Goal: Check status

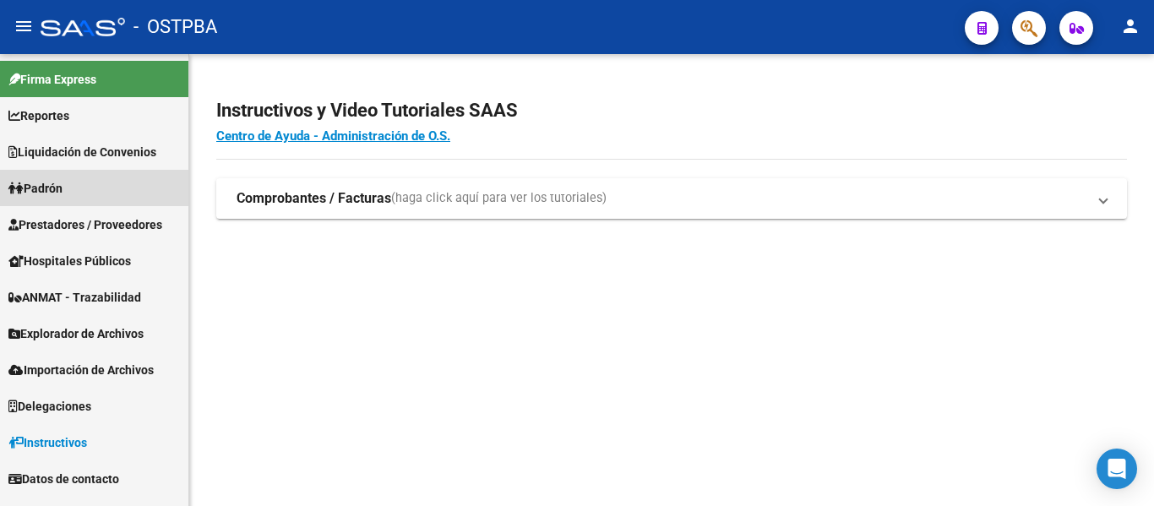
click at [78, 188] on link "Padrón" at bounding box center [94, 188] width 188 height 36
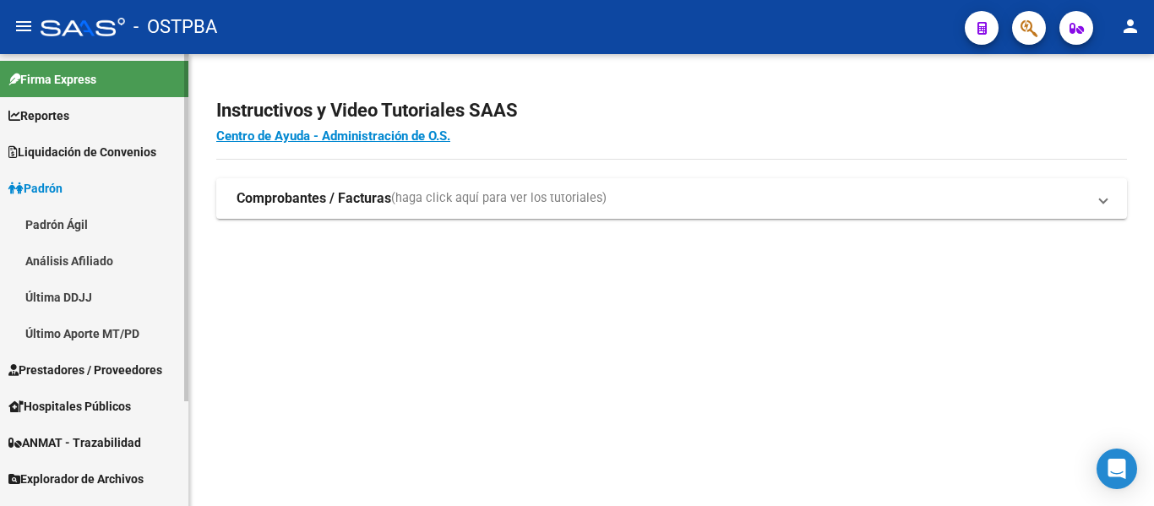
click at [86, 226] on link "Padrón Ágil" at bounding box center [94, 224] width 188 height 36
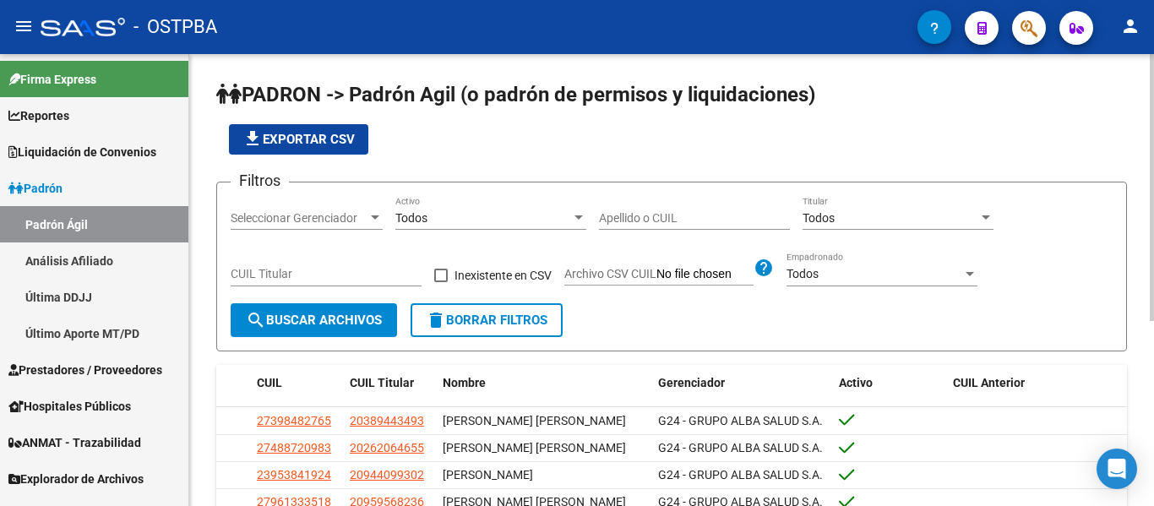
click at [627, 222] on input "Apellido o CUIL" at bounding box center [694, 218] width 191 height 14
paste input "47495777"
type input "47495777"
click at [365, 327] on span "search Buscar Archivos" at bounding box center [314, 320] width 136 height 15
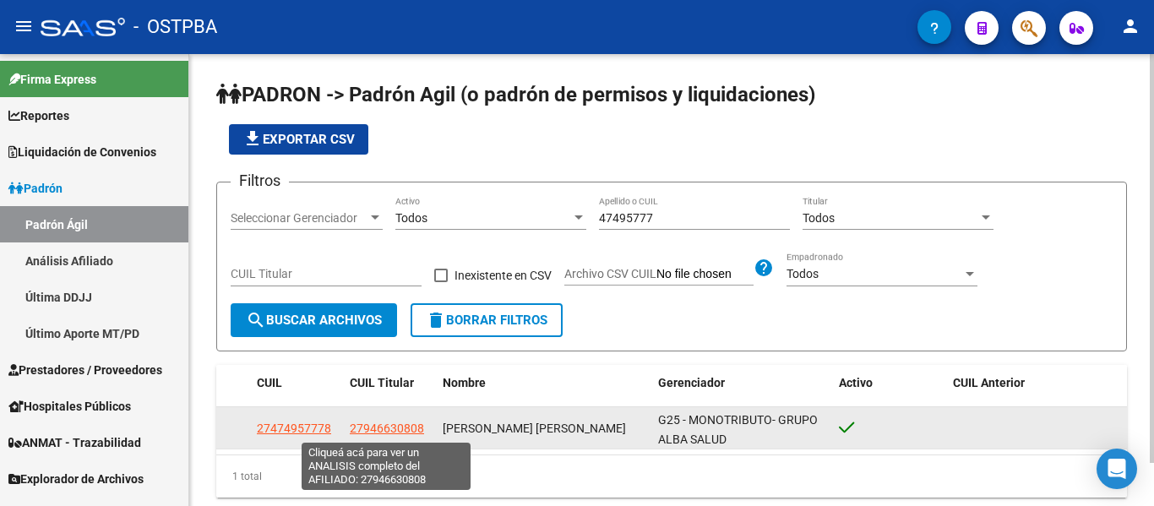
click at [389, 430] on span "27946630808" at bounding box center [387, 429] width 74 height 14
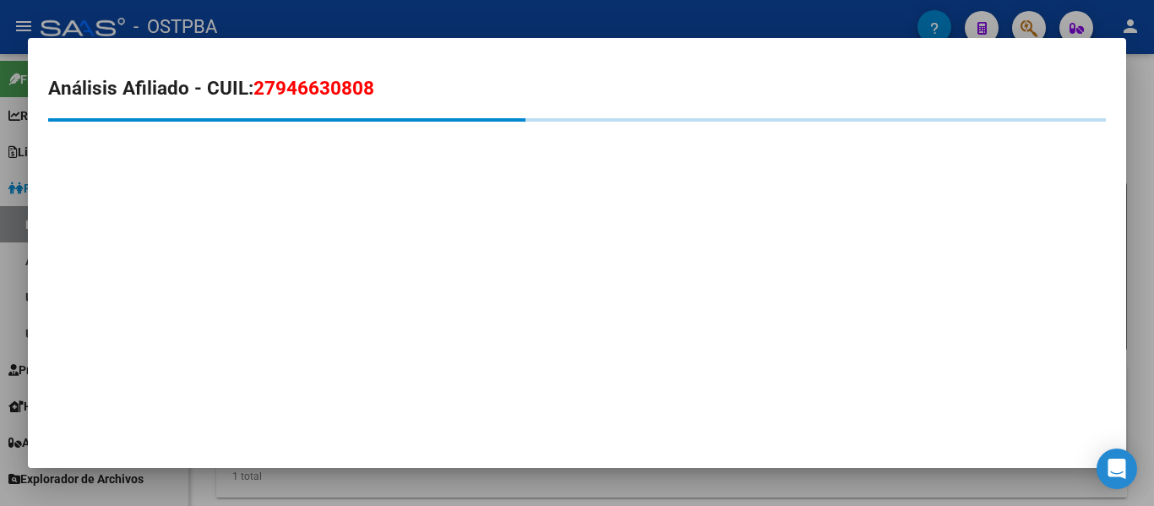
click at [319, 91] on span "27946630808" at bounding box center [314, 88] width 121 height 22
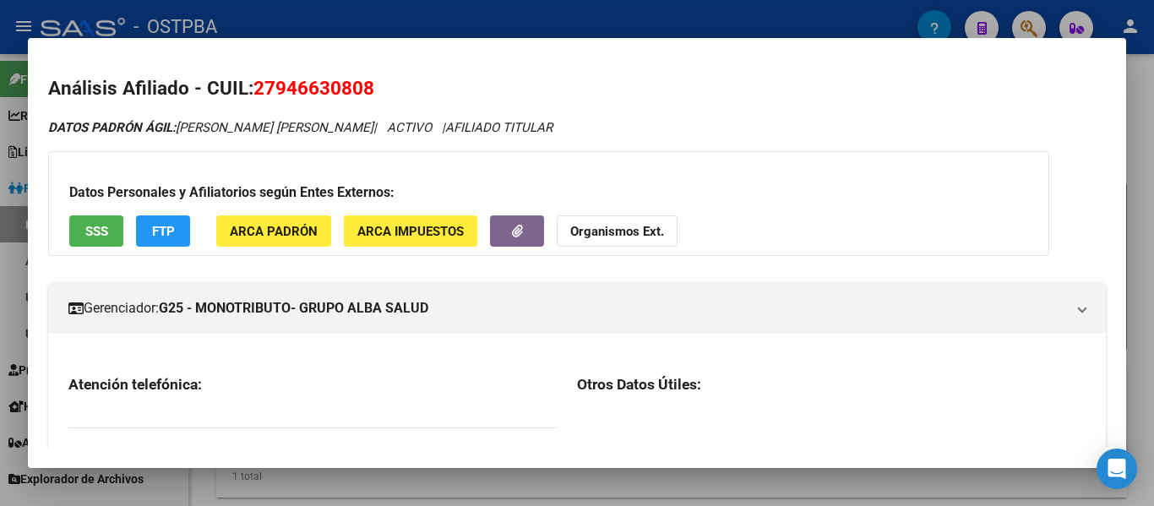
click at [319, 91] on span "27946630808" at bounding box center [314, 88] width 121 height 22
